Goal: Obtain resource: Obtain resource

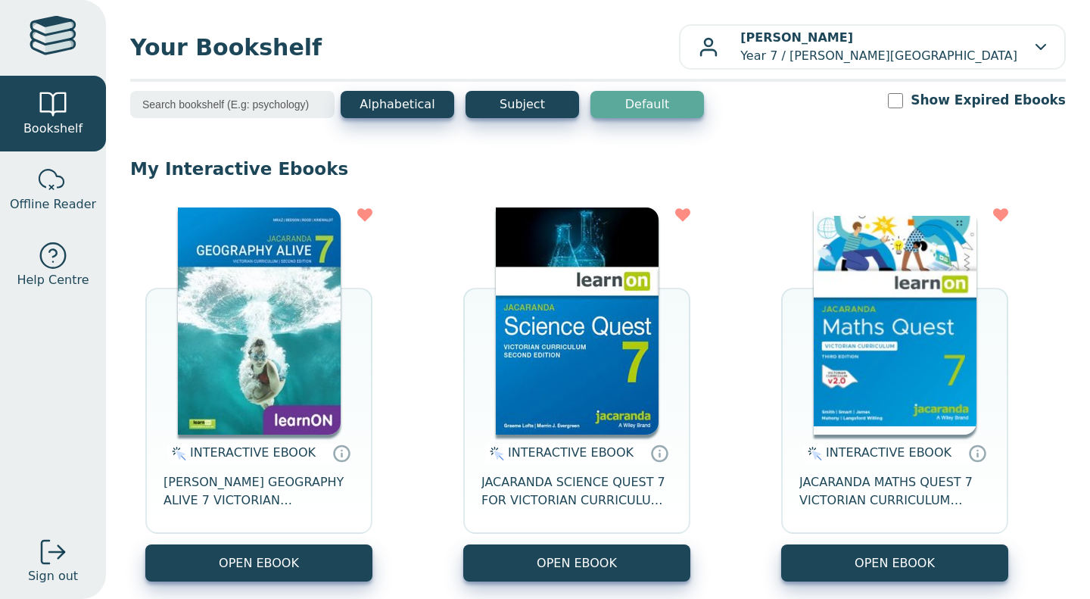
click at [882, 369] on img at bounding box center [895, 320] width 163 height 227
click at [849, 422] on img at bounding box center [895, 320] width 163 height 227
